Goal: Task Accomplishment & Management: Use online tool/utility

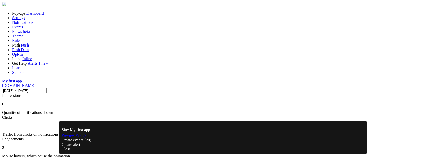
scroll to position [132, 354]
click at [33, 24] on link "Notifications" at bounding box center [22, 22] width 21 height 4
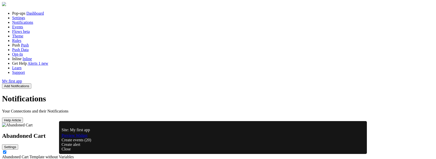
click at [352, 147] on div "Close" at bounding box center [213, 149] width 303 height 5
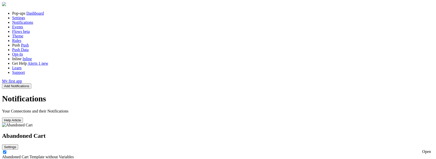
click at [179, 158] on div "HELLO" at bounding box center [218, 161] width 432 height 5
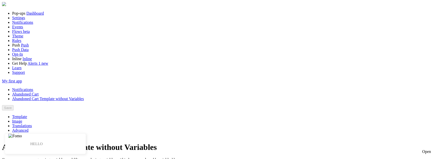
paste textarea "([URL][DOMAIN_NAME])"
type textarea "HELLO {{"
click at [27, 114] on link "Template" at bounding box center [19, 116] width 15 height 4
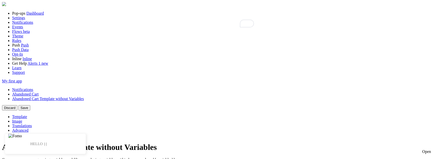
click at [33, 24] on span "Notifications" at bounding box center [22, 22] width 21 height 4
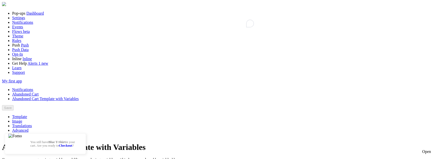
paste textarea "([URL][DOMAIN_NAME])"
click at [72, 143] on link "Checkout" at bounding box center [65, 145] width 13 height 4
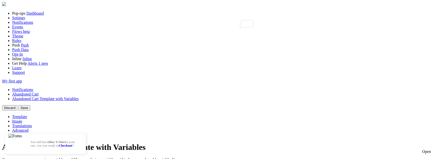
drag, startPoint x: 185, startPoint y: 140, endPoint x: 211, endPoint y: 140, distance: 25.7
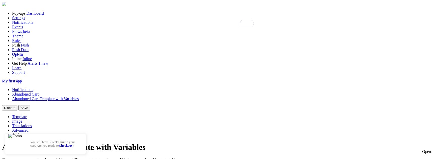
paste textarea "a link]"
drag, startPoint x: 187, startPoint y: 139, endPoint x: 198, endPoint y: 140, distance: 10.9
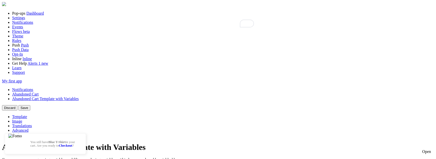
click at [30, 105] on button "Save" at bounding box center [24, 107] width 12 height 5
drag, startPoint x: 199, startPoint y: 131, endPoint x: 185, endPoint y: 131, distance: 14.4
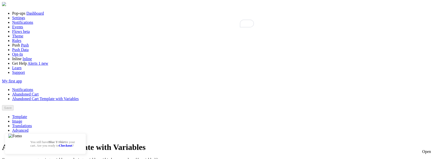
click at [30, 105] on button "Save" at bounding box center [24, 107] width 12 height 5
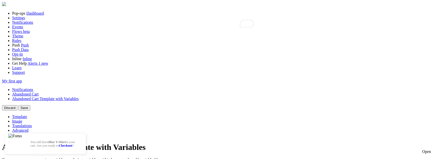
type textarea "You still have {{ most_expensive_product_title | propercase | fallback [0] | bo…"
click at [30, 105] on button "Save" at bounding box center [24, 107] width 12 height 5
click at [86, 133] on div "You still have Blue T-Shirt in your cart. Are you ready to Checkout ?" at bounding box center [55, 143] width 61 height 20
click at [72, 143] on link "Checkout" at bounding box center [65, 145] width 13 height 4
